Goal: Navigation & Orientation: Find specific page/section

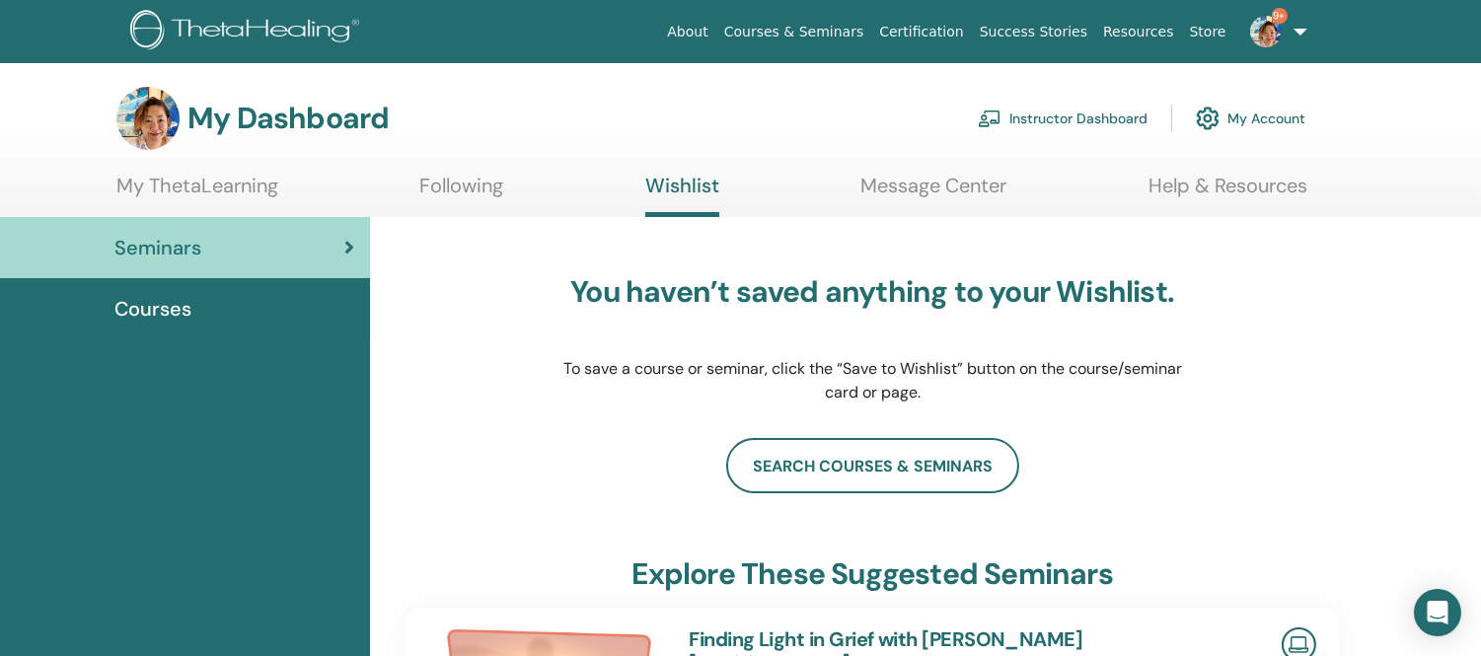
click at [1106, 120] on link "Instructor Dashboard" at bounding box center [1063, 118] width 170 height 43
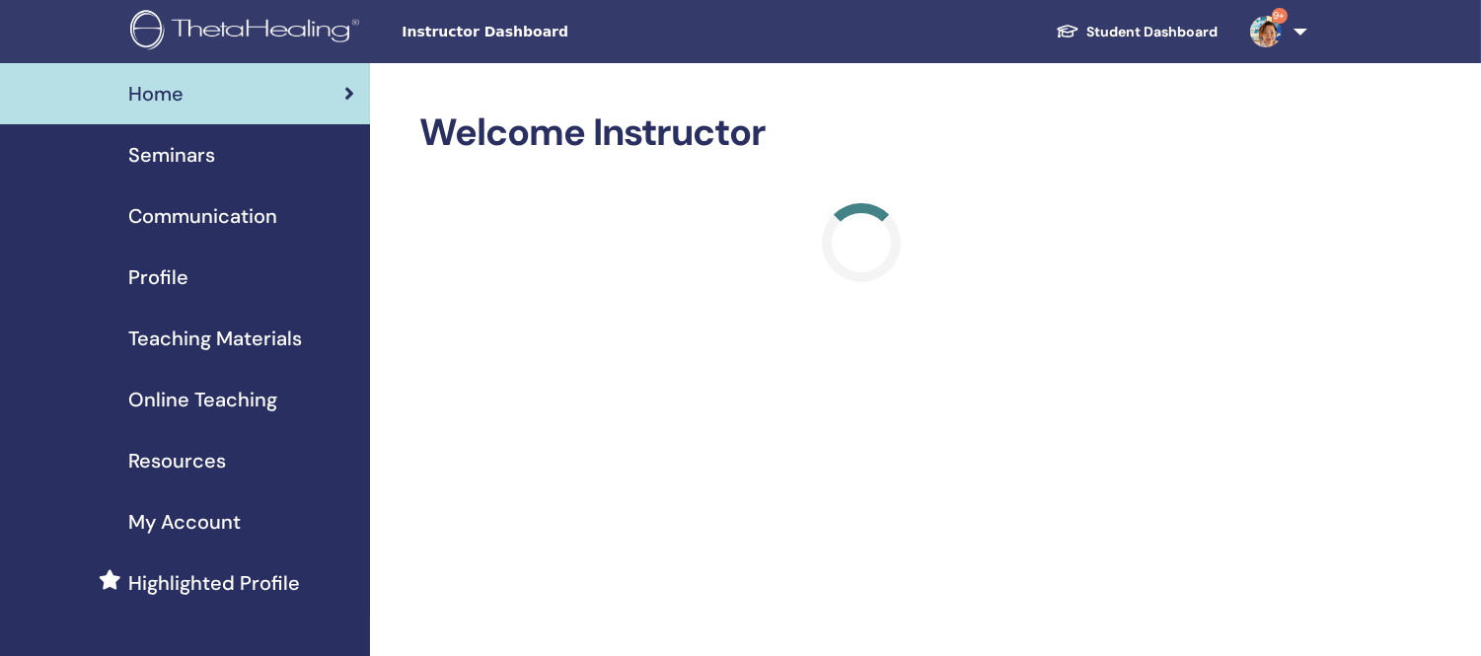
click at [163, 153] on span "Seminars" at bounding box center [171, 155] width 87 height 30
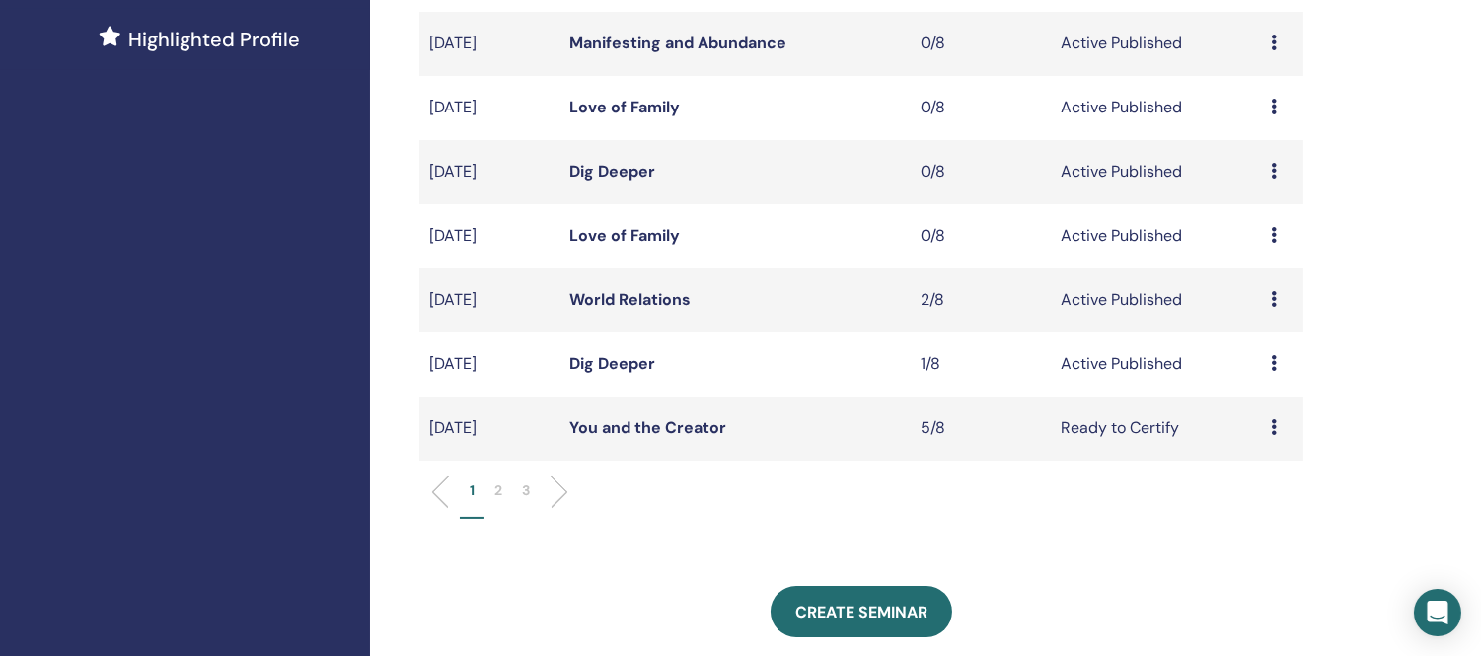
scroll to position [547, 0]
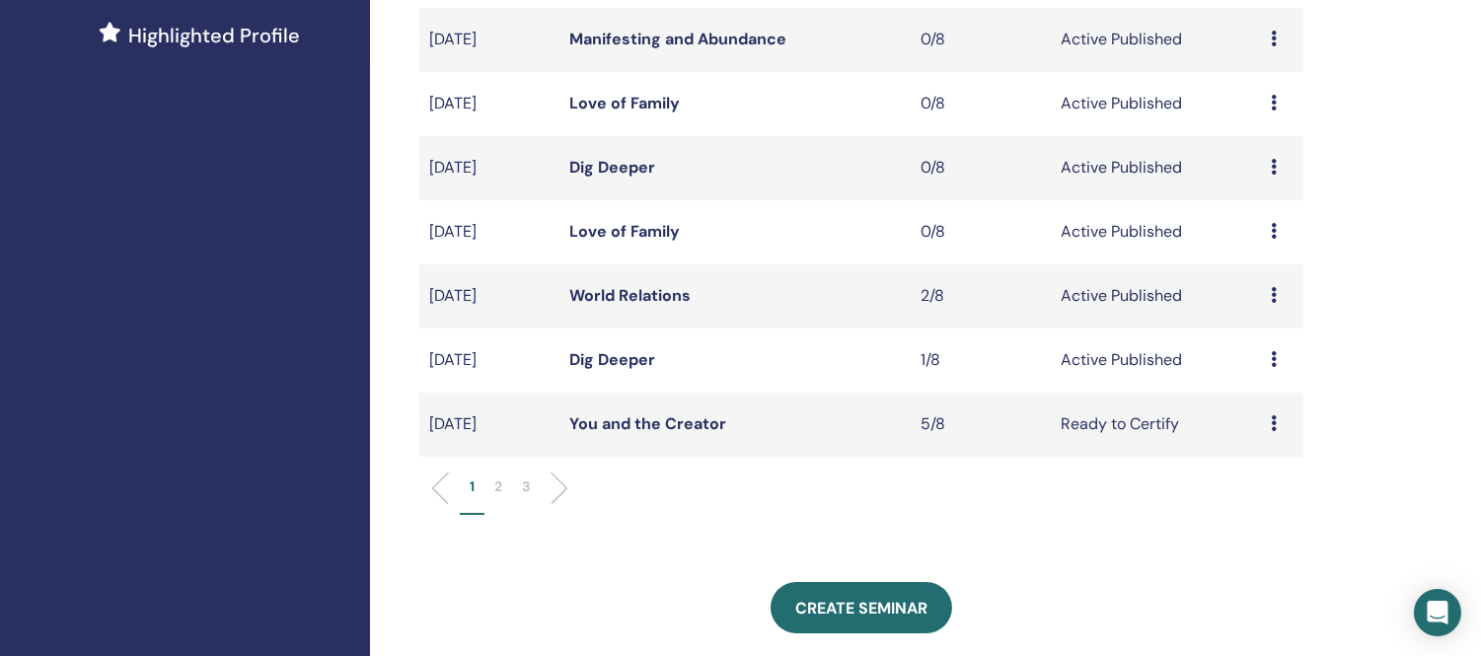
click at [616, 172] on link "Dig Deeper" at bounding box center [612, 167] width 86 height 21
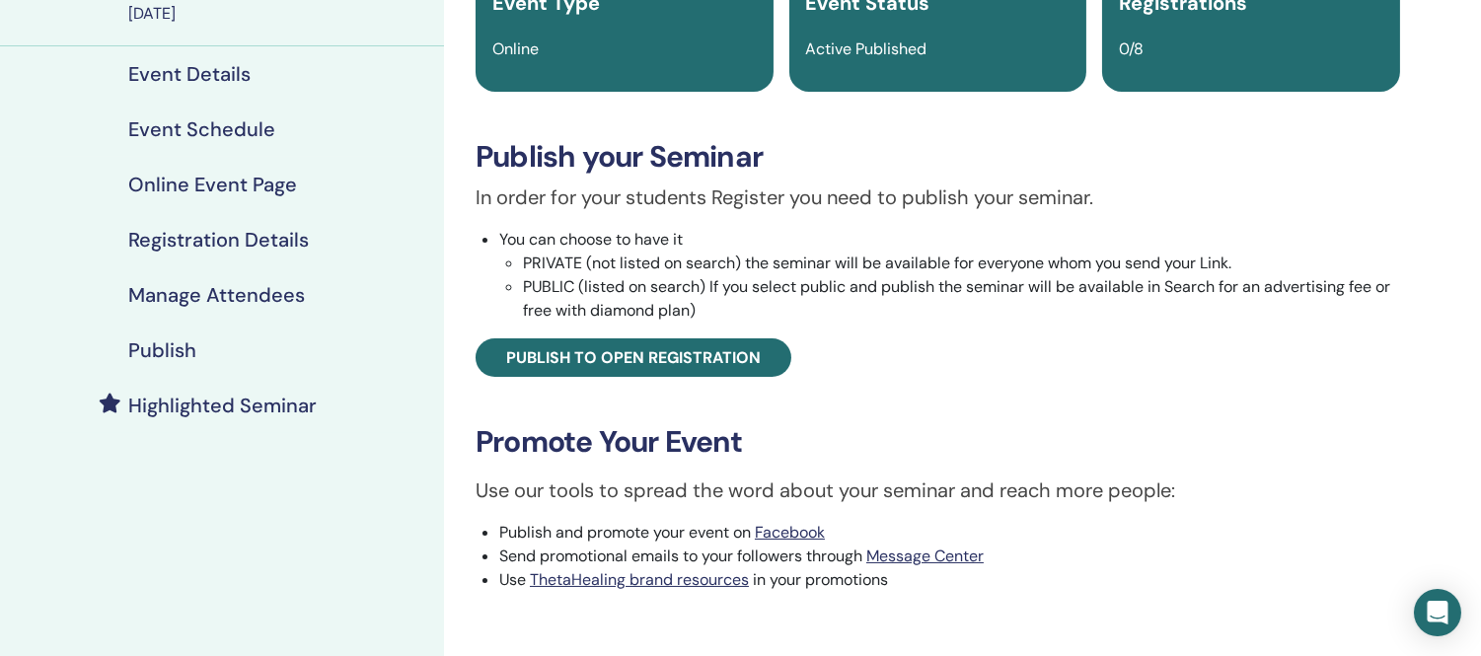
scroll to position [438, 0]
